Goal: Navigation & Orientation: Find specific page/section

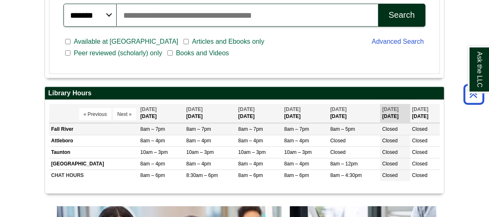
scroll to position [275, 0]
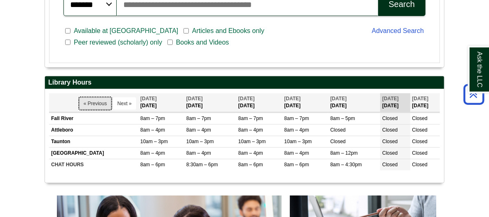
click at [79, 97] on button "« Previous" at bounding box center [95, 103] width 33 height 12
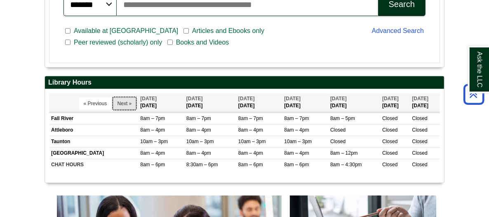
click at [113, 97] on button "Next »" at bounding box center [125, 103] width 24 height 12
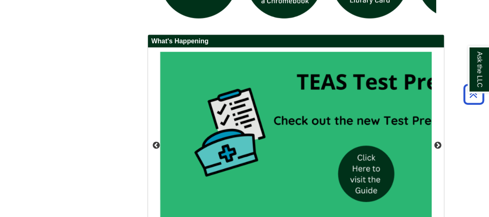
scroll to position [747, 0]
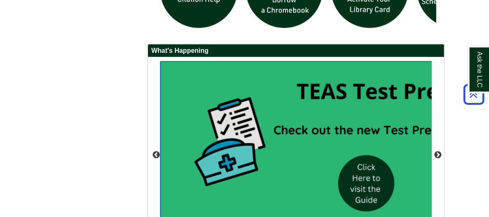
click at [342, 144] on img "slideshow" at bounding box center [328, 155] width 334 height 188
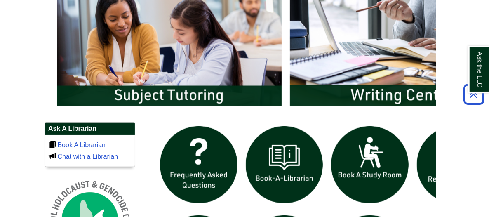
scroll to position [472, 0]
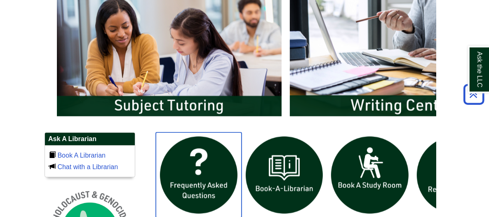
click at [174, 137] on img "slideshow" at bounding box center [199, 175] width 86 height 86
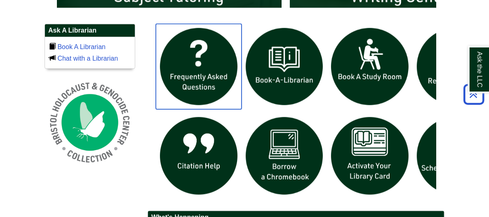
scroll to position [582, 0]
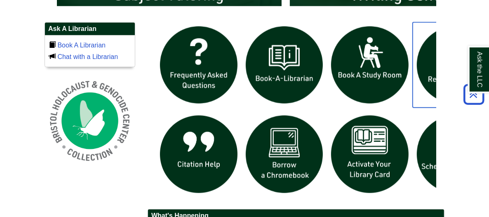
click at [425, 42] on img "slideshow" at bounding box center [456, 65] width 86 height 86
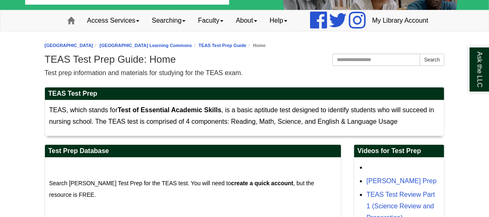
scroll to position [55, 0]
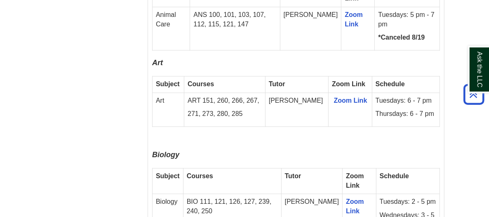
scroll to position [990, 0]
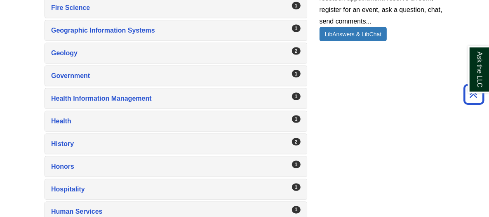
scroll to position [825, 0]
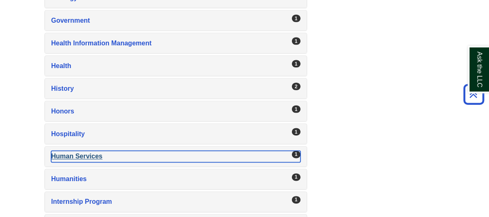
click at [51, 151] on div "Human Services , 1 guides" at bounding box center [176, 157] width 250 height 12
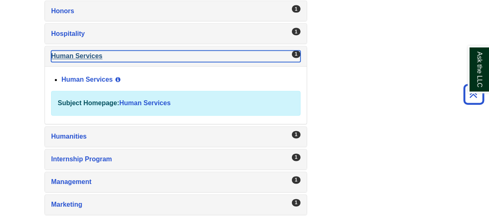
scroll to position [935, 0]
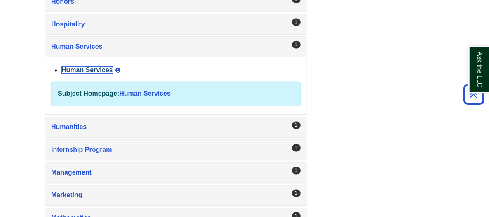
click at [61, 67] on link "Human Services" at bounding box center [87, 70] width 52 height 7
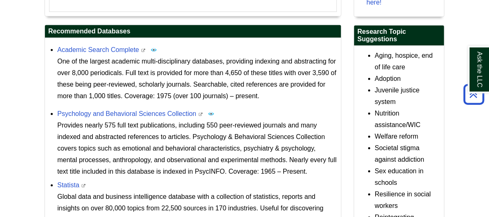
scroll to position [423, 0]
